Goal: Task Accomplishment & Management: Manage account settings

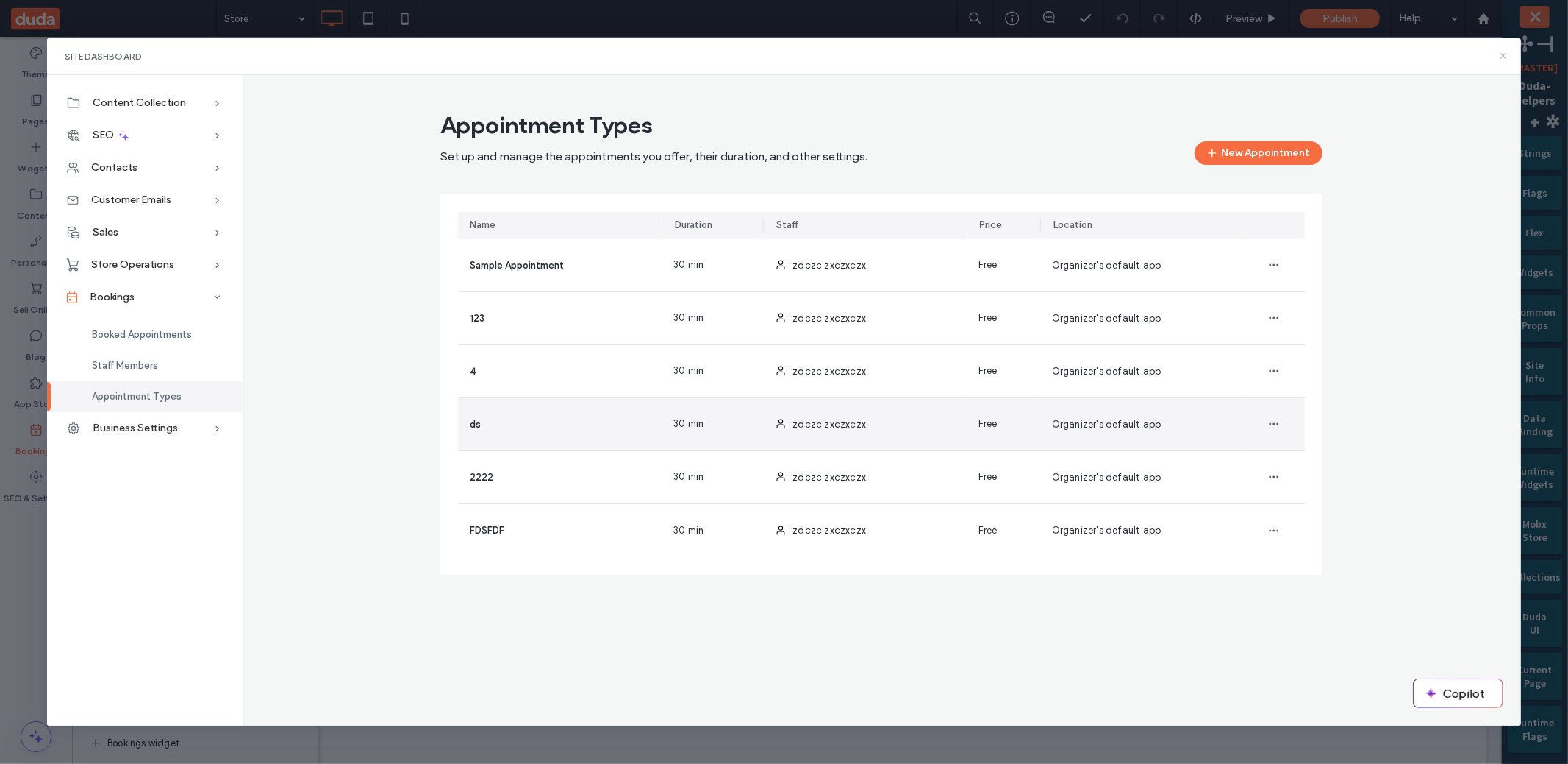
click at [1506, 54] on use at bounding box center [1503, 56] width 7 height 7
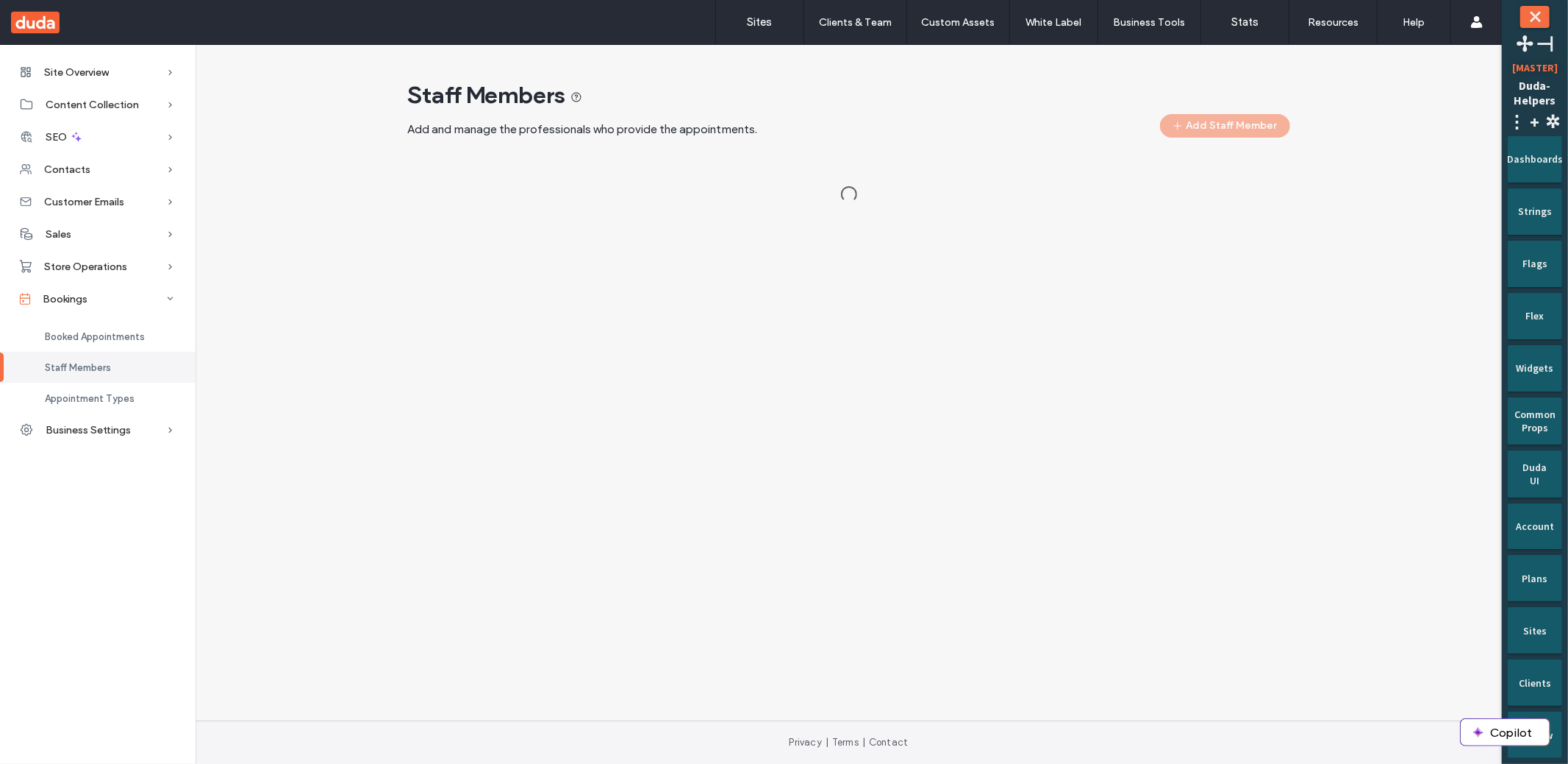
click at [699, 486] on div "Site Overview Overview Project Files Stats Form Responses Clients Client Billin…" at bounding box center [751, 382] width 1502 height 675
click at [1325, 175] on div "Staff Members Add and manage the professionals who provide the appointments. Ad…" at bounding box center [849, 147] width 1283 height 135
click at [1086, 592] on div "Site Overview Overview Project Files Stats Form Responses Clients Client Billin…" at bounding box center [751, 382] width 1502 height 675
click at [1006, 442] on div "Site Overview Overview Project Files Stats Form Responses Clients Client Billin…" at bounding box center [751, 382] width 1502 height 675
click at [1416, 107] on div "Staff Members Add and manage the professionals who provide the appointments. Ad…" at bounding box center [849, 147] width 1283 height 135
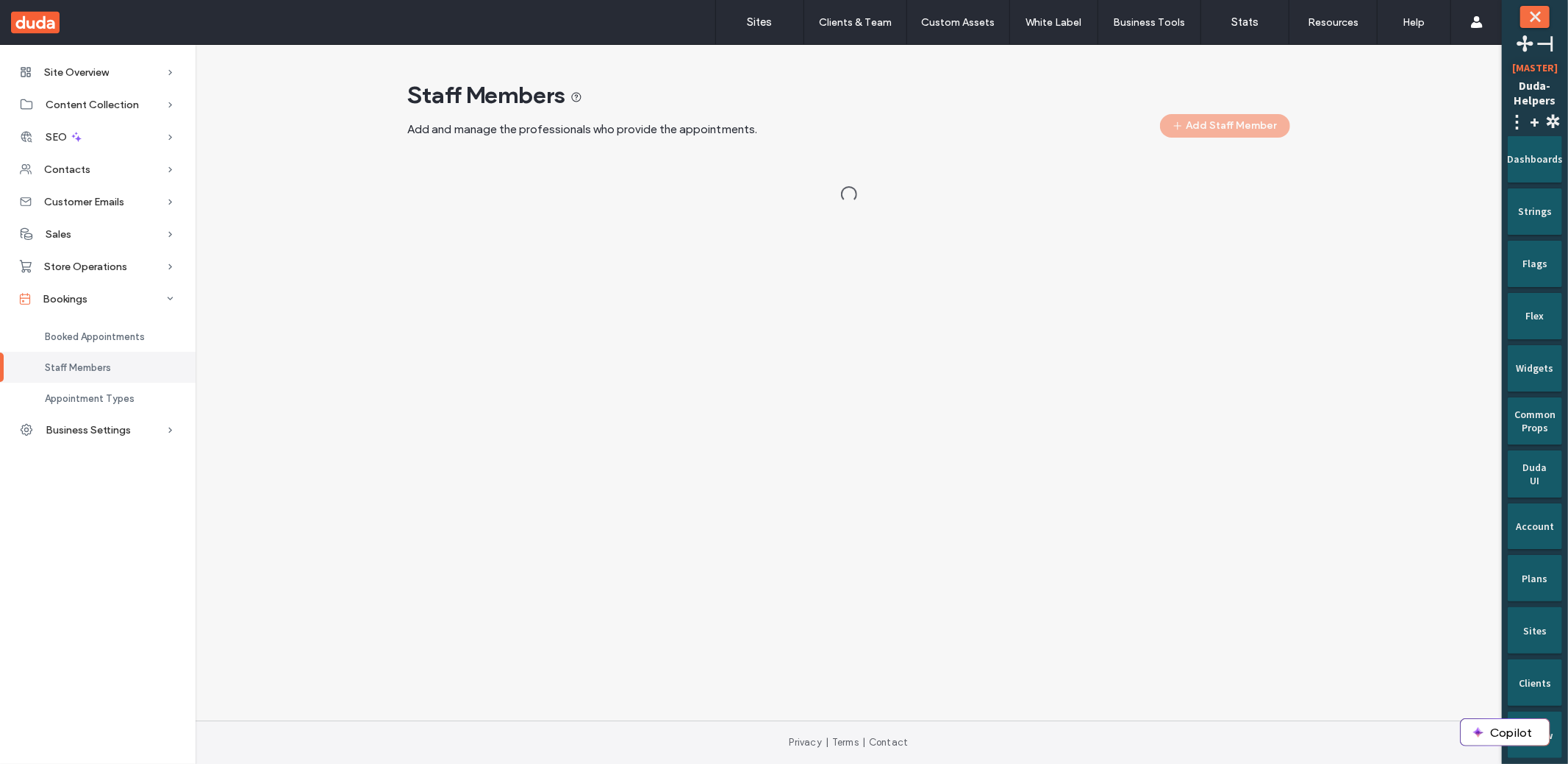
click at [350, 215] on div "Staff Members Add and manage the professionals who provide the appointments. Ad…" at bounding box center [849, 147] width 1283 height 135
click at [699, 396] on div "Site Overview Overview Project Files Stats Form Responses Clients Client Billin…" at bounding box center [751, 382] width 1502 height 675
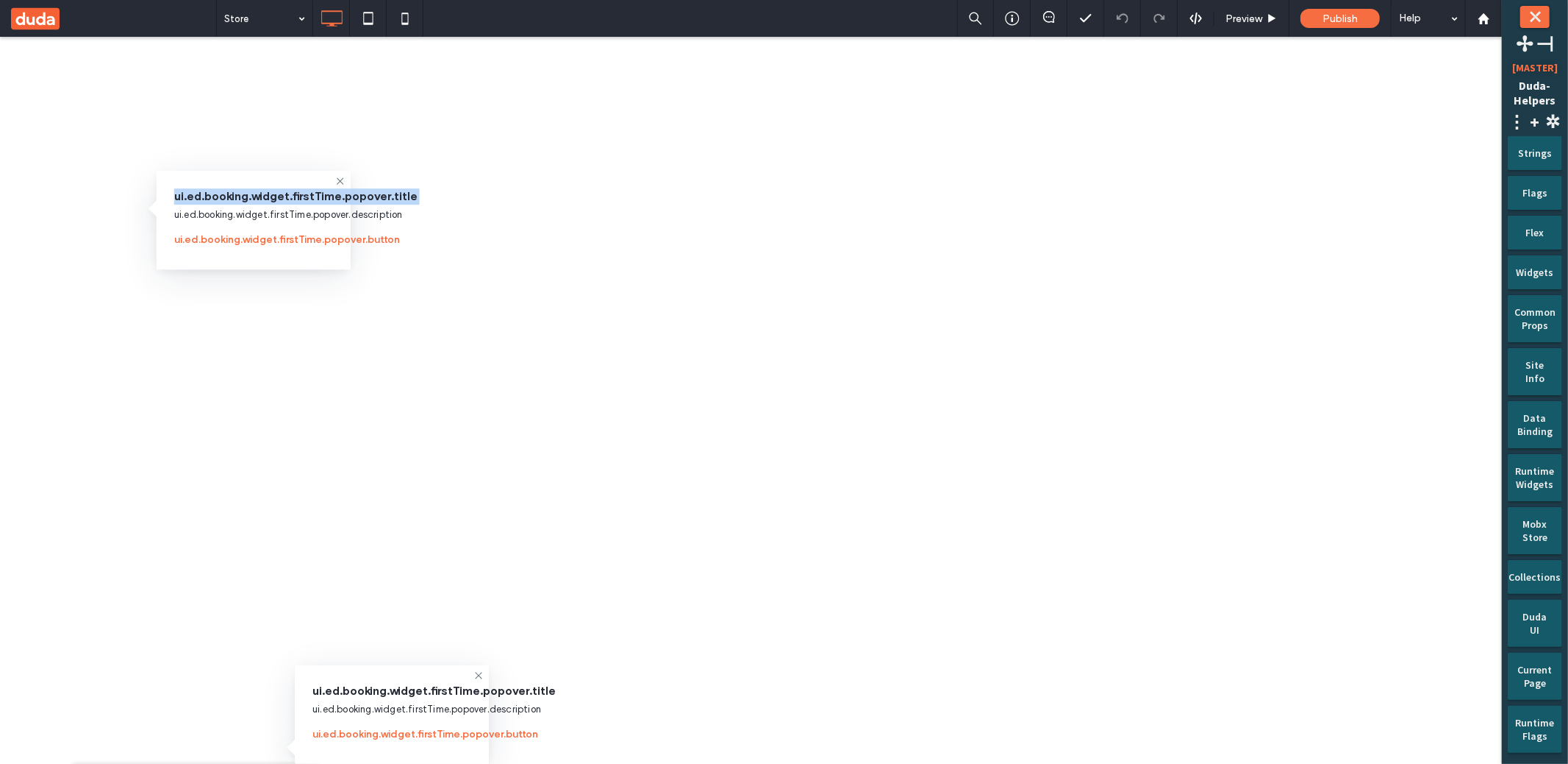
click at [240, 173] on div "ui.ed.booking.widget.firstTime.popover.title ui.ed.booking.widget.firstTime.pop…" at bounding box center [253, 220] width 194 height 99
click at [233, 197] on span "ui.ed.booking.widget.firstTime.popover.title" at bounding box center [253, 196] width 159 height 16
copy span "ui.ed.booking.widget.firstTime.popover.title"
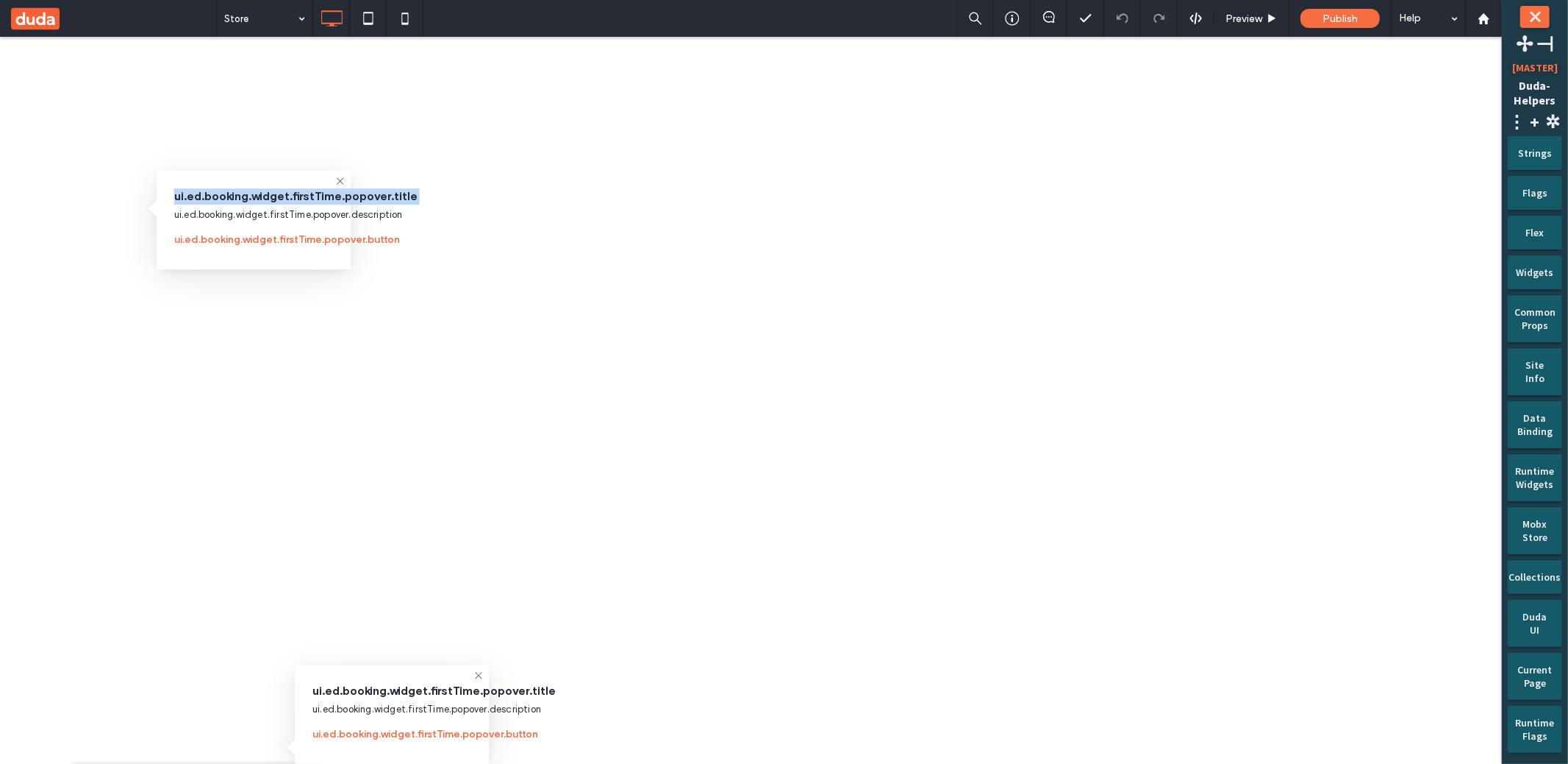
copy span "ui.ed.booking.widget.firstTime.popover.title"
click at [1542, 158] on div "Strings" at bounding box center [1535, 148] width 33 height 23
